Goal: Communication & Community: Answer question/provide support

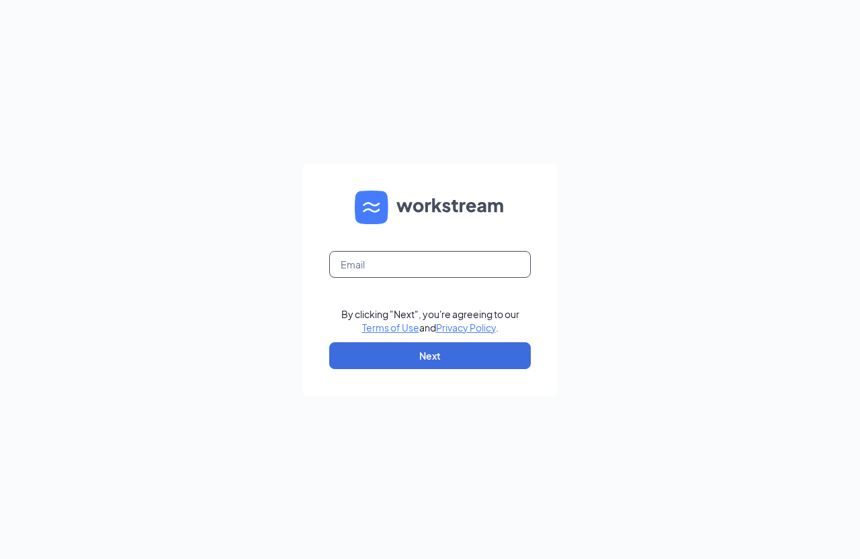
click at [365, 268] on input "text" at bounding box center [429, 264] width 201 height 27
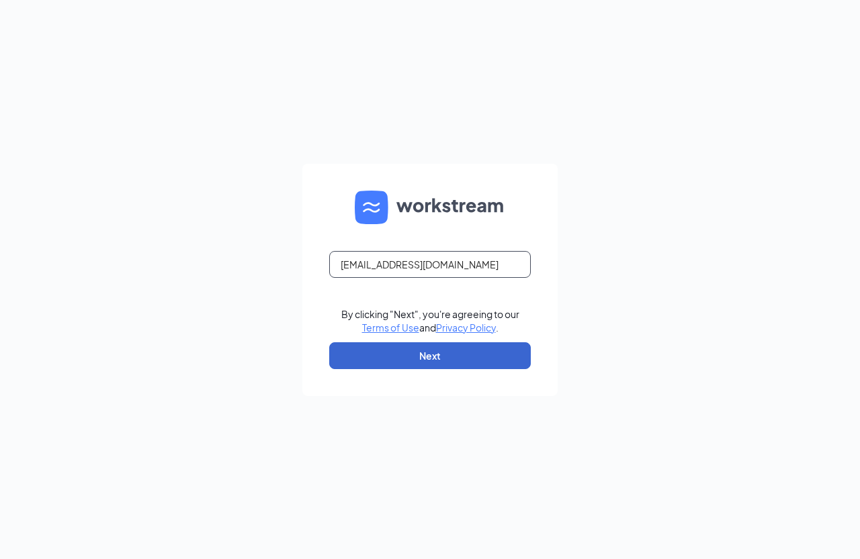
type input "[EMAIL_ADDRESS][DOMAIN_NAME]"
click at [387, 357] on button "Next" at bounding box center [429, 355] width 201 height 27
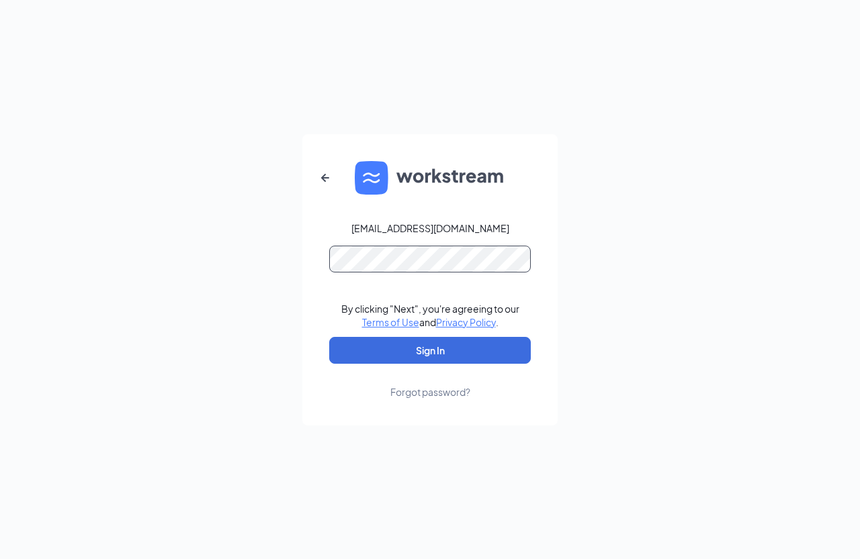
click at [329, 337] on button "Sign In" at bounding box center [429, 350] width 201 height 27
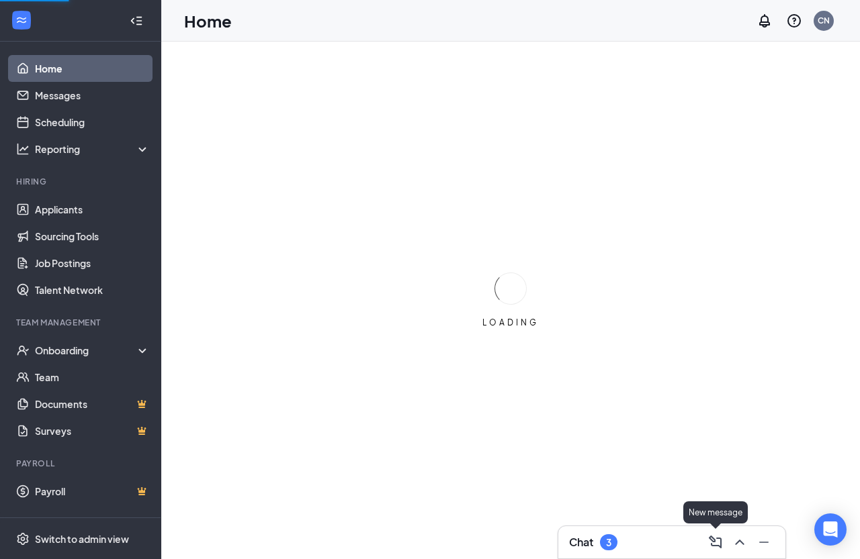
click at [742, 541] on icon "ChevronUp" at bounding box center [739, 543] width 16 height 16
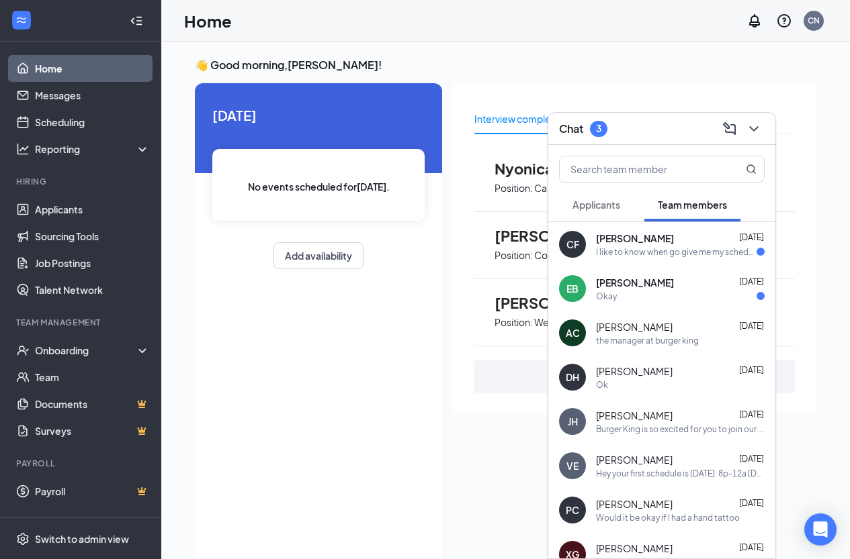
click at [643, 296] on div "Okay" at bounding box center [680, 296] width 169 height 11
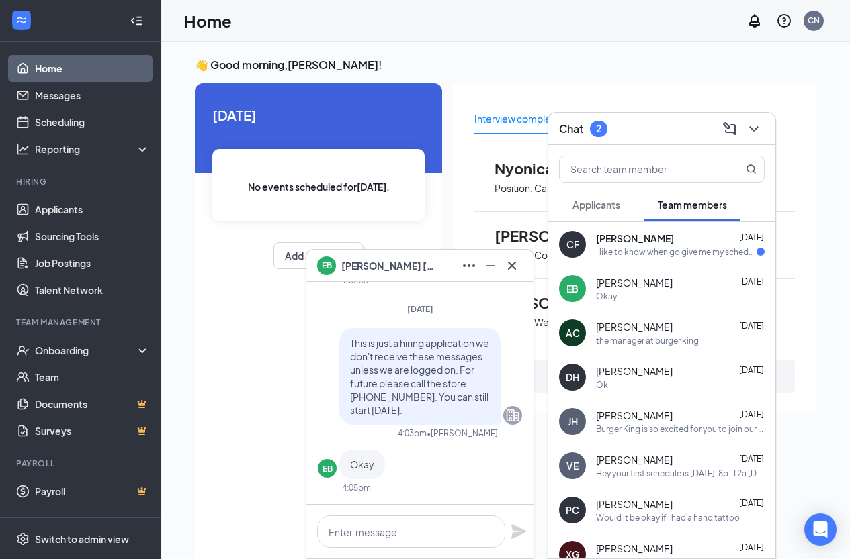
click at [625, 248] on div "I like to know when go give me my schedule to star working this Carlos Flores" at bounding box center [676, 251] width 161 height 11
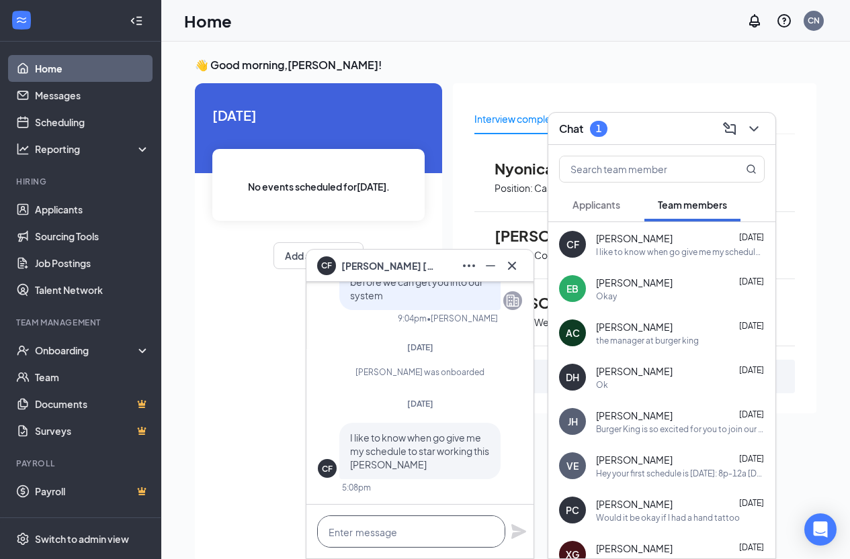
click at [405, 533] on textarea at bounding box center [411, 532] width 188 height 32
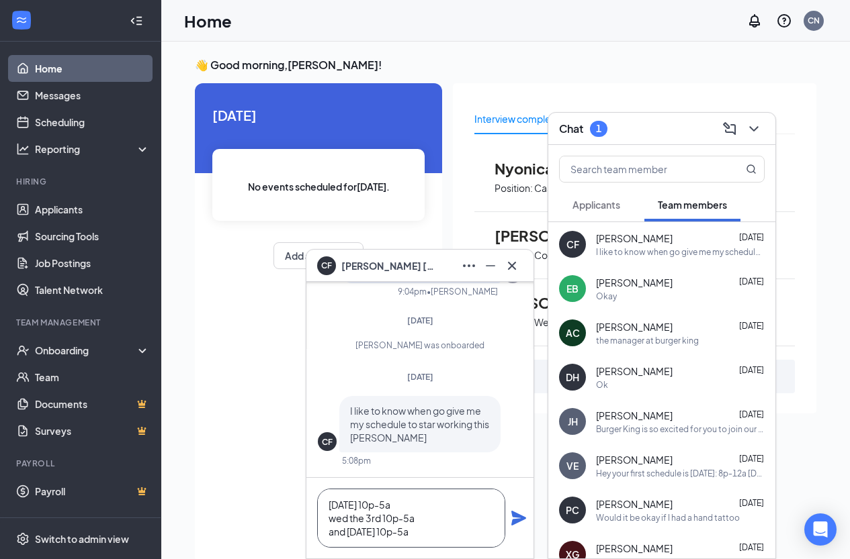
type textarea "Tuesday the 2nd 10p-5a wed the 3rd 10p-5a and friday the 5th 10p-5a"
click at [519, 515] on icon "Plane" at bounding box center [518, 518] width 15 height 15
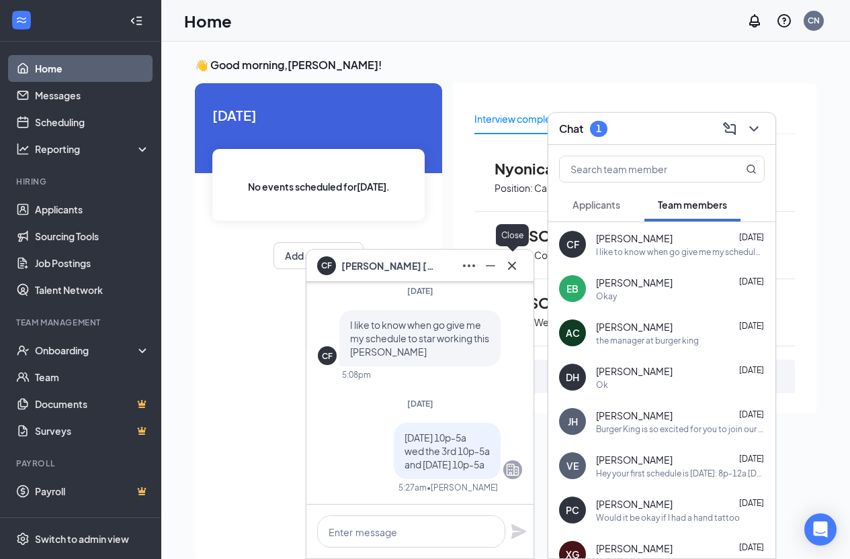
click at [516, 270] on icon "Cross" at bounding box center [512, 266] width 16 height 16
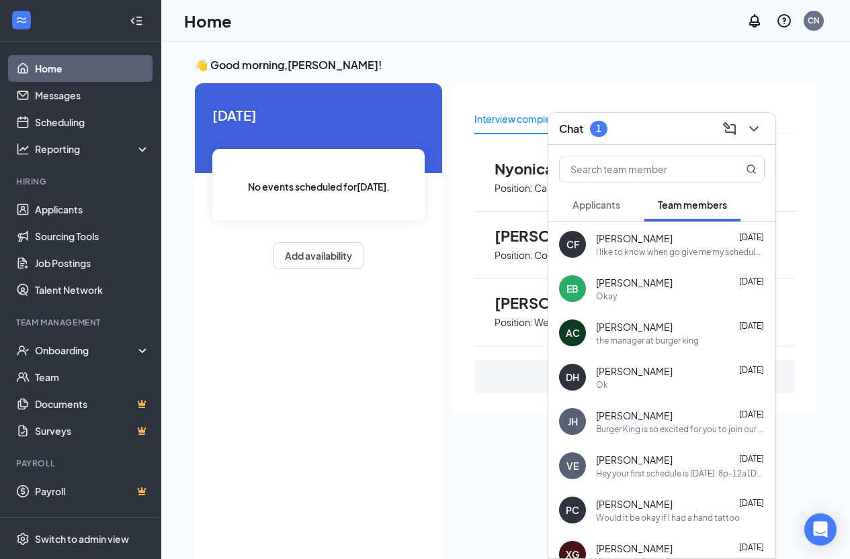
click at [606, 195] on button "Applicants" at bounding box center [596, 205] width 75 height 34
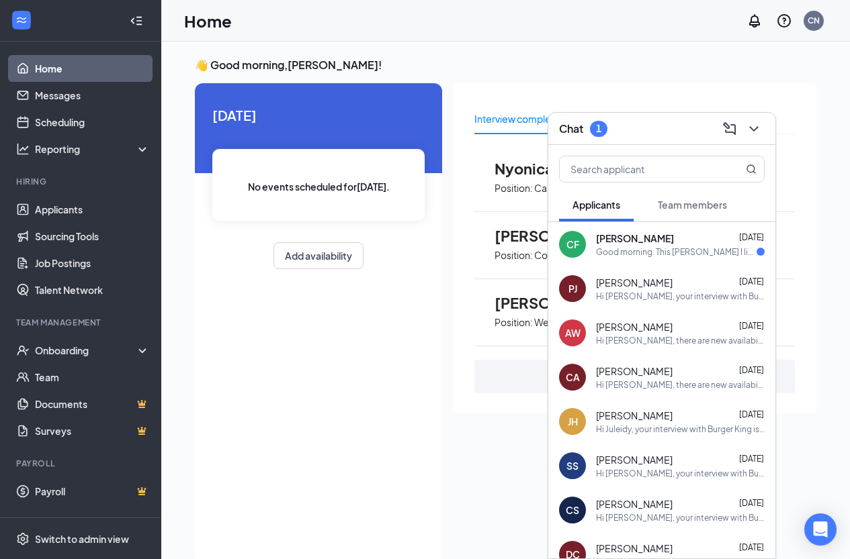
click at [635, 250] on div "Good morning. This Carlos Flores I like to know when I can come to star working…" at bounding box center [676, 251] width 161 height 11
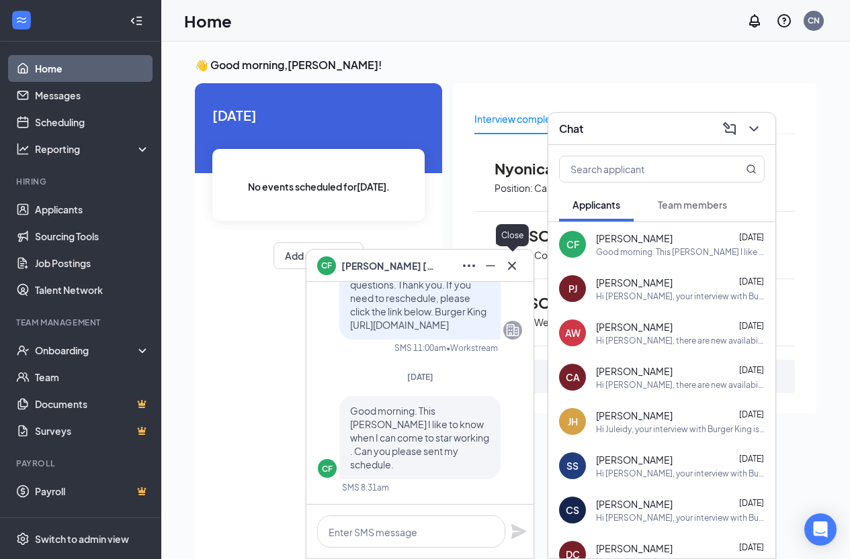
click at [512, 261] on icon "Cross" at bounding box center [512, 266] width 16 height 16
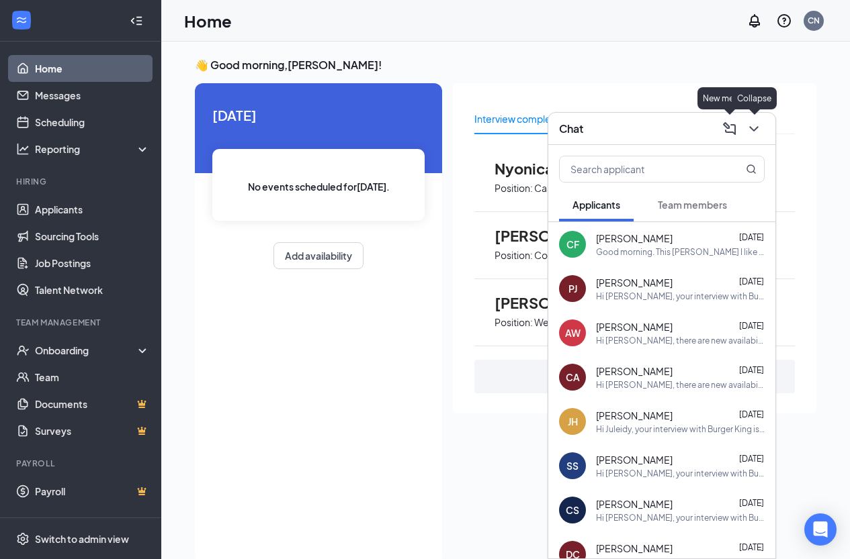
click at [751, 125] on icon "ChevronDown" at bounding box center [753, 129] width 16 height 16
